Goal: Obtain resource: Download file/media

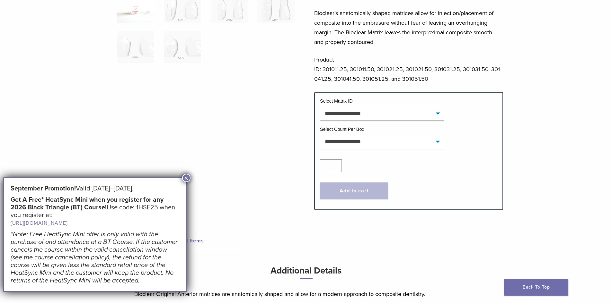
scroll to position [225, 0]
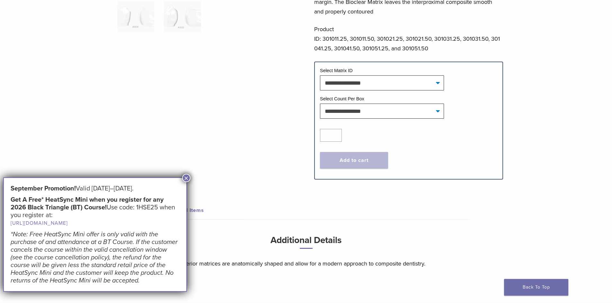
click at [186, 177] on button "×" at bounding box center [186, 178] width 8 height 8
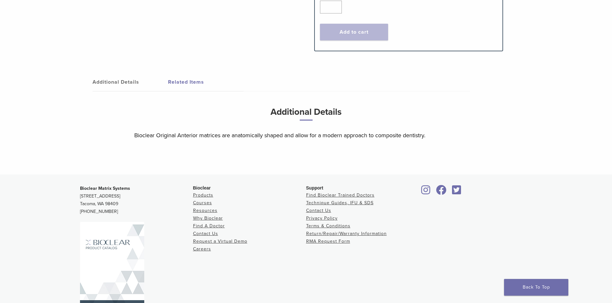
scroll to position [193, 0]
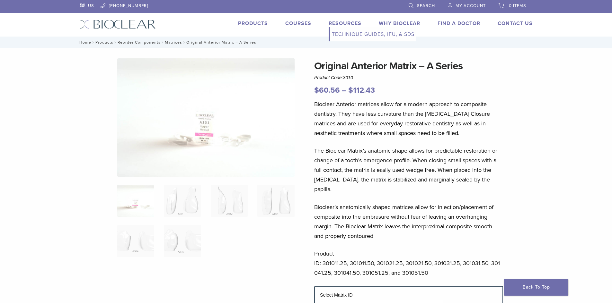
click at [350, 33] on link "Technique Guides, IFU, & SDS" at bounding box center [373, 34] width 86 height 14
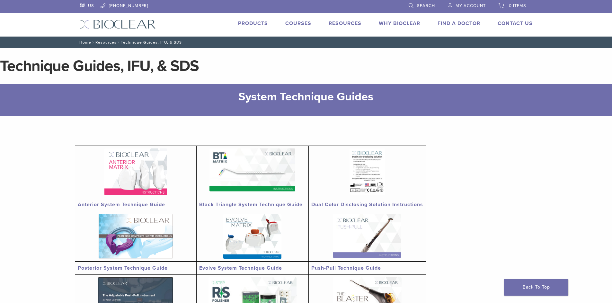
click at [149, 171] on img at bounding box center [135, 172] width 63 height 47
